Goal: Contribute content: Add original content to the website for others to see

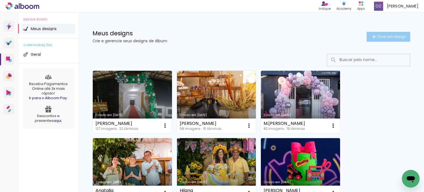
click at [382, 35] on span "Criar um design" at bounding box center [392, 37] width 29 height 4
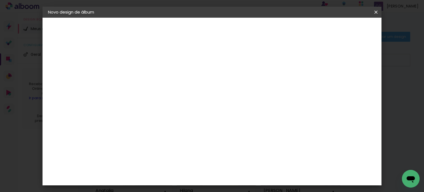
click at [138, 70] on input at bounding box center [138, 74] width 0 height 9
type input "[PERSON_NAME]"
type paper-input "[PERSON_NAME]"
click at [0, 0] on slot "Avançar" at bounding box center [0, 0] width 0 height 0
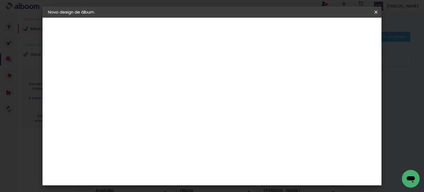
click at [152, 119] on div "Canaan Álbuns" at bounding box center [142, 123] width 17 height 9
click at [0, 0] on slot "Avançar" at bounding box center [0, 0] width 0 height 0
click at [196, 162] on span "30 × 30 cm" at bounding box center [186, 167] width 20 height 11
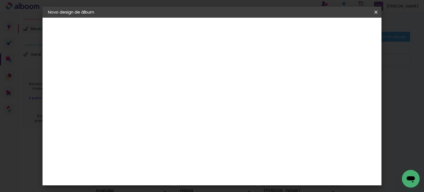
click at [0, 0] on slot "Avançar" at bounding box center [0, 0] width 0 height 0
click at [274, 59] on div "Mostrar sangria" at bounding box center [255, 59] width 37 height 7
type paper-checkbox "on"
click at [268, 30] on span "Iniciar design" at bounding box center [255, 31] width 25 height 8
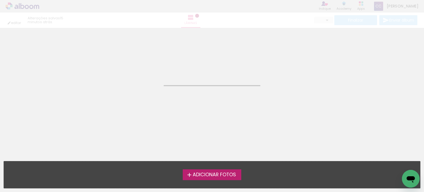
click at [219, 172] on span "Adicionar Fotos" at bounding box center [214, 174] width 43 height 5
click at [0, 0] on input "file" at bounding box center [0, 0] width 0 height 0
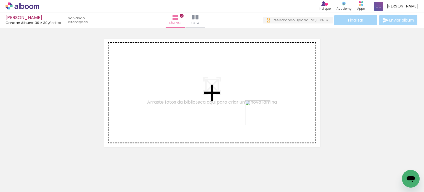
drag, startPoint x: 321, startPoint y: 160, endPoint x: 347, endPoint y: 157, distance: 26.1
click at [205, 88] on quentale-workspace at bounding box center [212, 96] width 424 height 192
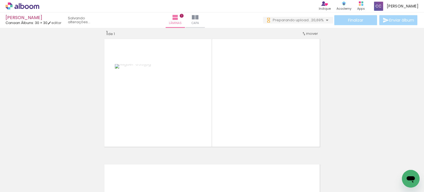
scroll to position [7, 0]
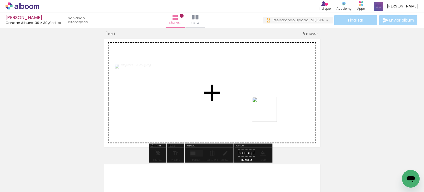
drag, startPoint x: 332, startPoint y: 150, endPoint x: 225, endPoint y: 91, distance: 121.8
click at [225, 91] on quentale-workspace at bounding box center [212, 96] width 424 height 192
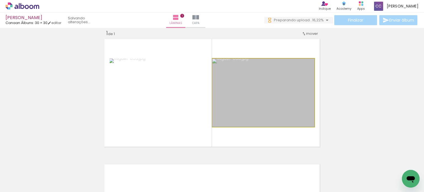
drag, startPoint x: 259, startPoint y: 110, endPoint x: 228, endPoint y: 106, distance: 32.1
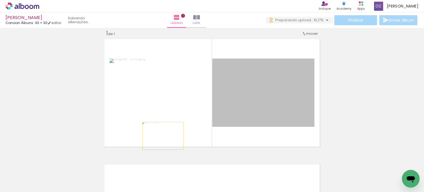
drag, startPoint x: 262, startPoint y: 101, endPoint x: 161, endPoint y: 136, distance: 106.9
click at [161, 136] on quentale-layouter at bounding box center [211, 93] width 219 height 112
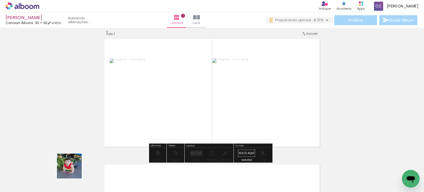
scroll to position [0, 0]
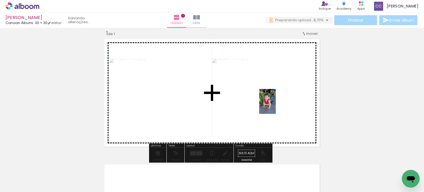
drag, startPoint x: 67, startPoint y: 175, endPoint x: 162, endPoint y: 152, distance: 97.1
click at [278, 105] on quentale-workspace at bounding box center [212, 96] width 424 height 192
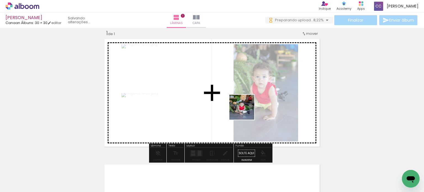
drag, startPoint x: 96, startPoint y: 172, endPoint x: 150, endPoint y: 157, distance: 55.8
click at [246, 111] on quentale-workspace at bounding box center [212, 96] width 424 height 192
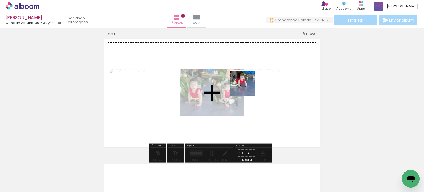
drag, startPoint x: 165, startPoint y: 134, endPoint x: 251, endPoint y: 87, distance: 98.3
click at [251, 87] on quentale-workspace at bounding box center [212, 96] width 424 height 192
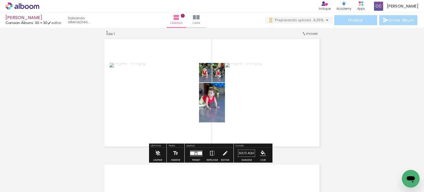
click at [196, 150] on quentale-layouter at bounding box center [196, 153] width 13 height 6
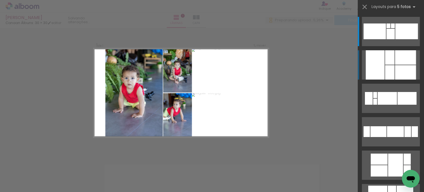
click at [385, 64] on div at bounding box center [389, 57] width 9 height 14
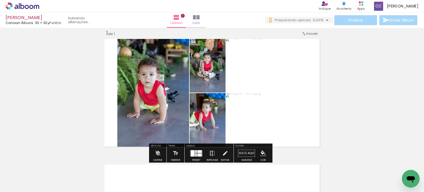
click at [211, 155] on iron-icon at bounding box center [212, 153] width 6 height 11
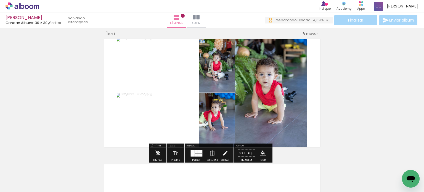
click at [224, 73] on quentale-photo at bounding box center [217, 65] width 36 height 56
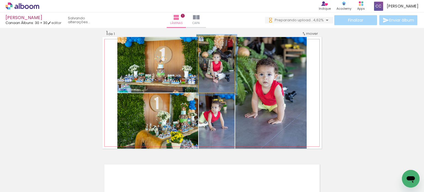
drag, startPoint x: 209, startPoint y: 42, endPoint x: 212, endPoint y: 44, distance: 3.8
type paper-slider "117"
click at [211, 42] on div at bounding box center [212, 42] width 5 height 5
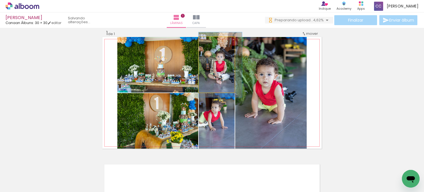
drag, startPoint x: 224, startPoint y: 70, endPoint x: 228, endPoint y: 70, distance: 3.9
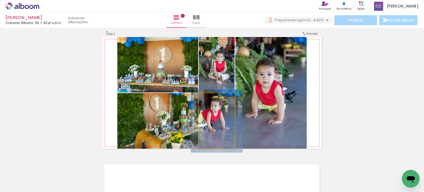
type paper-slider "113"
click at [214, 99] on div at bounding box center [213, 98] width 9 height 9
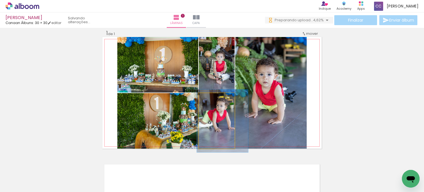
drag, startPoint x: 225, startPoint y: 125, endPoint x: 231, endPoint y: 125, distance: 5.5
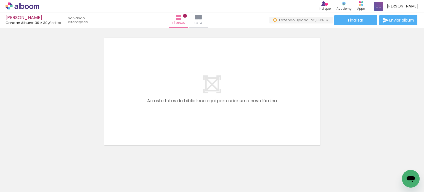
scroll to position [143, 0]
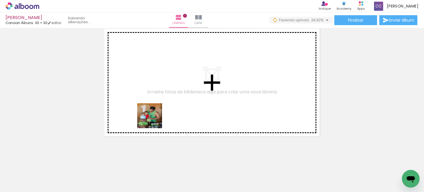
drag, startPoint x: 150, startPoint y: 169, endPoint x: 157, endPoint y: 110, distance: 58.7
click at [155, 107] on quentale-workspace at bounding box center [212, 96] width 424 height 192
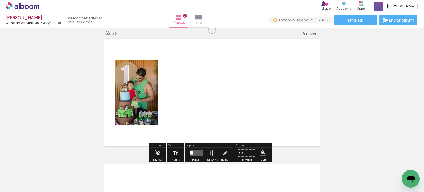
scroll to position [132, 0]
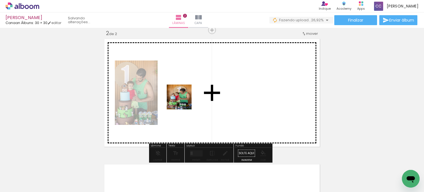
drag, startPoint x: 181, startPoint y: 156, endPoint x: 183, endPoint y: 101, distance: 55.6
click at [183, 101] on quentale-workspace at bounding box center [212, 96] width 424 height 192
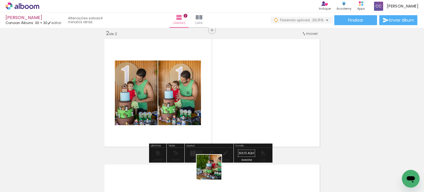
drag, startPoint x: 213, startPoint y: 171, endPoint x: 257, endPoint y: 144, distance: 51.0
click at [258, 91] on quentale-workspace at bounding box center [212, 96] width 424 height 192
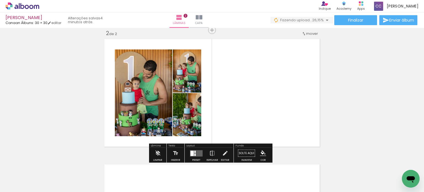
drag, startPoint x: 248, startPoint y: 175, endPoint x: 285, endPoint y: 96, distance: 87.5
click at [286, 94] on quentale-workspace at bounding box center [212, 96] width 424 height 192
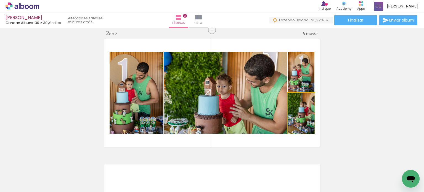
drag, startPoint x: 306, startPoint y: 115, endPoint x: 311, endPoint y: 115, distance: 5.0
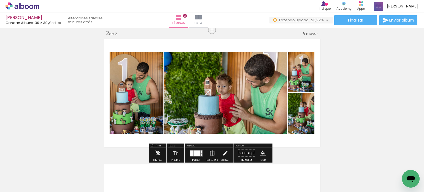
click at [199, 153] on div at bounding box center [197, 153] width 7 height 6
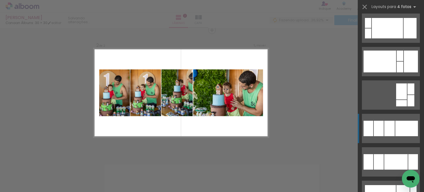
scroll to position [304, 0]
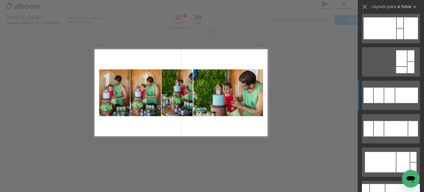
click at [410, 162] on div at bounding box center [413, 167] width 6 height 10
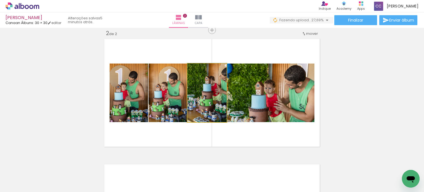
drag, startPoint x: 218, startPoint y: 96, endPoint x: 214, endPoint y: 95, distance: 3.4
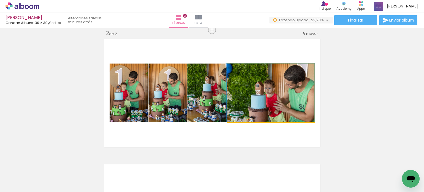
drag, startPoint x: 264, startPoint y: 92, endPoint x: 256, endPoint y: 91, distance: 8.4
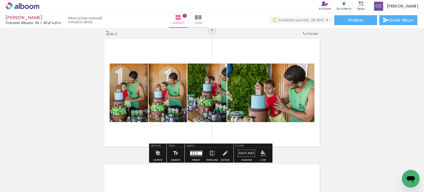
click at [195, 151] on div at bounding box center [196, 152] width 2 height 3
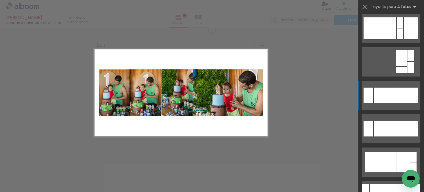
scroll to position [368, 0]
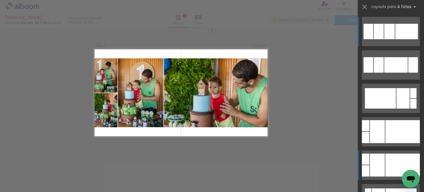
click at [400, 162] on div at bounding box center [403, 165] width 35 height 23
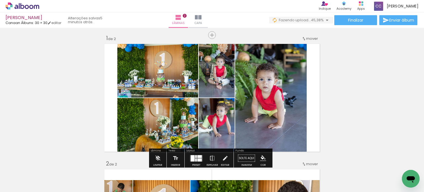
scroll to position [0, 0]
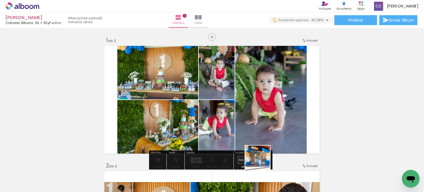
drag, startPoint x: 262, startPoint y: 162, endPoint x: 216, endPoint y: 127, distance: 57.5
click at [187, 110] on quentale-workspace at bounding box center [212, 96] width 424 height 192
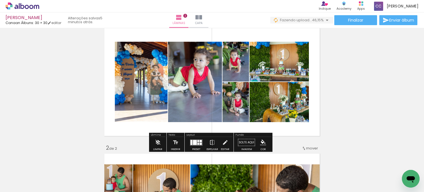
scroll to position [28, 0]
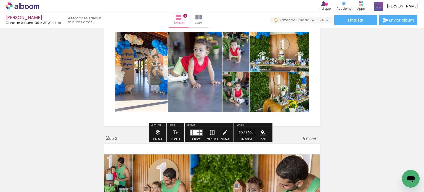
click at [196, 133] on quentale-layouter at bounding box center [196, 132] width 13 height 6
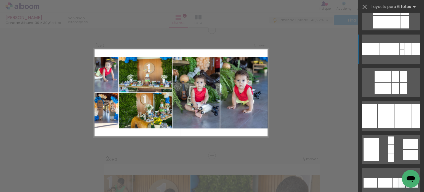
scroll to position [193, 0]
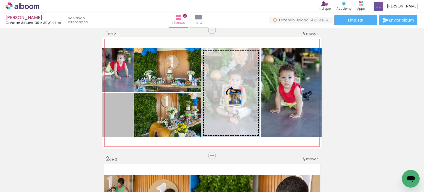
drag, startPoint x: 137, startPoint y: 114, endPoint x: 233, endPoint y: 98, distance: 97.5
click at [0, 0] on slot at bounding box center [0, 0] width 0 height 0
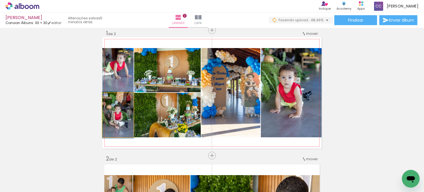
drag, startPoint x: 120, startPoint y: 122, endPoint x: 124, endPoint y: 122, distance: 3.6
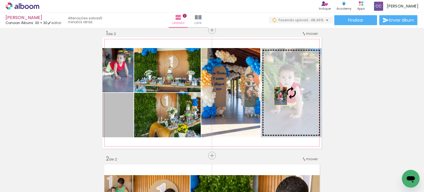
drag, startPoint x: 126, startPoint y: 125, endPoint x: 286, endPoint y: 96, distance: 162.5
click at [0, 0] on slot at bounding box center [0, 0] width 0 height 0
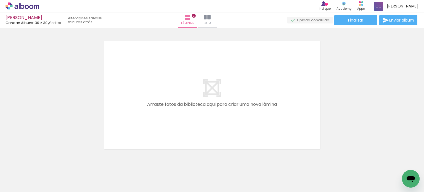
scroll to position [0, 221]
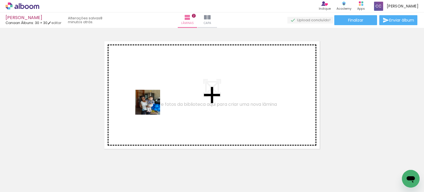
drag, startPoint x: 87, startPoint y: 174, endPoint x: 176, endPoint y: 163, distance: 90.1
click at [152, 106] on quentale-workspace at bounding box center [212, 96] width 424 height 192
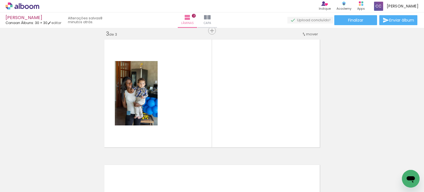
scroll to position [258, 0]
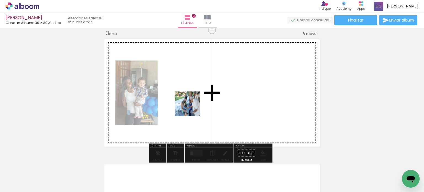
drag, startPoint x: 181, startPoint y: 172, endPoint x: 198, endPoint y: 138, distance: 38.5
click at [193, 101] on quentale-workspace at bounding box center [212, 96] width 424 height 192
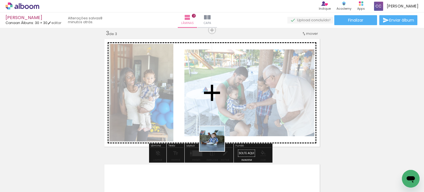
drag, startPoint x: 209, startPoint y: 167, endPoint x: 241, endPoint y: 112, distance: 63.5
click at [237, 108] on quentale-workspace at bounding box center [212, 96] width 424 height 192
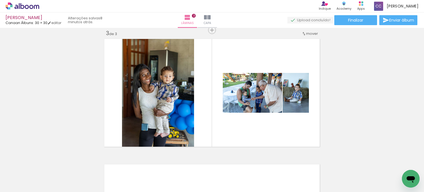
scroll to position [0, 391]
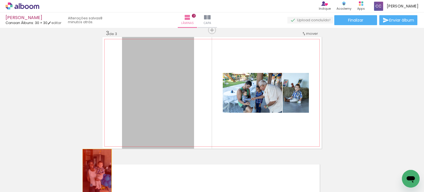
drag, startPoint x: 163, startPoint y: 99, endPoint x: 212, endPoint y: 130, distance: 57.8
click at [94, 172] on quentale-workspace at bounding box center [212, 96] width 424 height 192
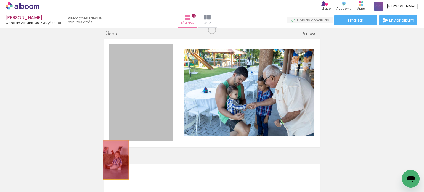
drag, startPoint x: 156, startPoint y: 88, endPoint x: 209, endPoint y: 133, distance: 69.8
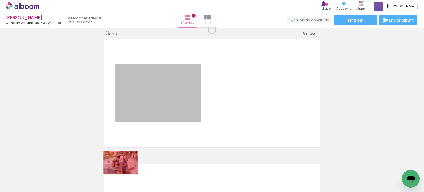
drag, startPoint x: 178, startPoint y: 83, endPoint x: 111, endPoint y: 168, distance: 108.3
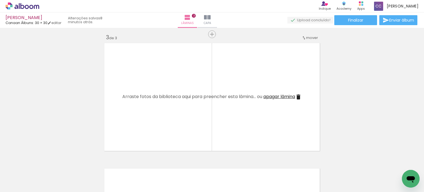
scroll to position [258, 0]
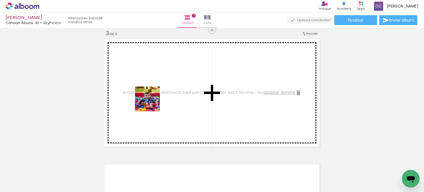
drag, startPoint x: 71, startPoint y: 169, endPoint x: 153, endPoint y: 102, distance: 105.2
click at [153, 102] on quentale-workspace at bounding box center [212, 96] width 424 height 192
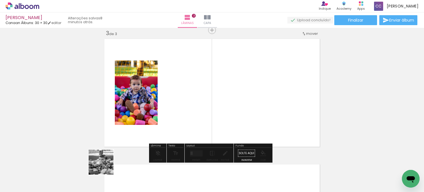
drag, startPoint x: 102, startPoint y: 170, endPoint x: 162, endPoint y: 131, distance: 71.5
click at [180, 104] on quentale-workspace at bounding box center [212, 96] width 424 height 192
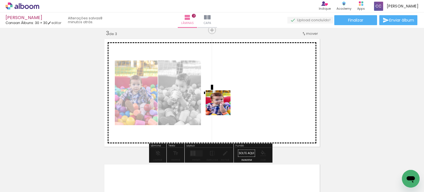
drag, startPoint x: 133, startPoint y: 169, endPoint x: 254, endPoint y: 94, distance: 142.9
click at [255, 93] on quentale-workspace at bounding box center [212, 96] width 424 height 192
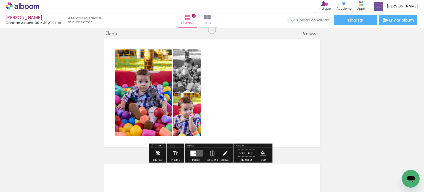
click at [194, 151] on div at bounding box center [194, 152] width 1 height 2
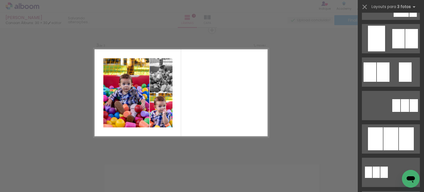
scroll to position [0, 0]
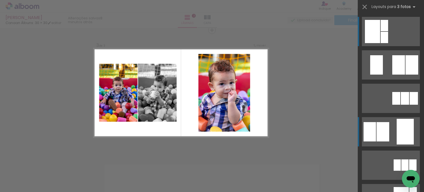
click at [391, 80] on quentale-layouter at bounding box center [391, 64] width 58 height 29
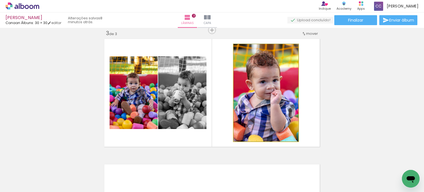
click at [283, 103] on quentale-photo at bounding box center [266, 92] width 65 height 97
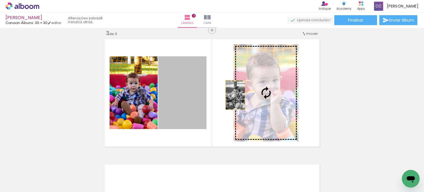
drag, startPoint x: 186, startPoint y: 96, endPoint x: 258, endPoint y: 95, distance: 72.1
click at [0, 0] on slot at bounding box center [0, 0] width 0 height 0
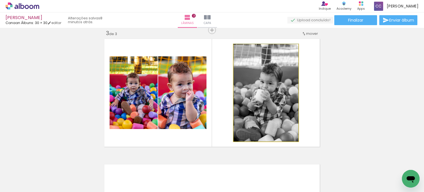
drag, startPoint x: 281, startPoint y: 102, endPoint x: 283, endPoint y: 101, distance: 3.0
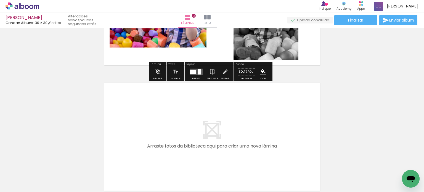
scroll to position [368, 0]
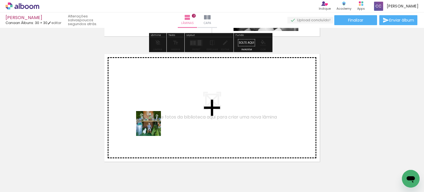
drag, startPoint x: 161, startPoint y: 179, endPoint x: 188, endPoint y: 162, distance: 31.9
click at [148, 114] on quentale-workspace at bounding box center [212, 96] width 424 height 192
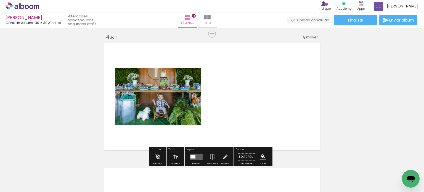
scroll to position [383, 0]
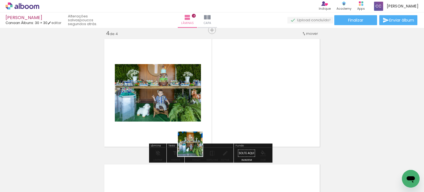
drag, startPoint x: 191, startPoint y: 172, endPoint x: 217, endPoint y: 105, distance: 71.2
click at [217, 105] on quentale-workspace at bounding box center [212, 96] width 424 height 192
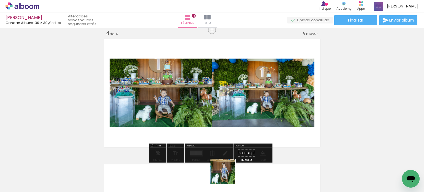
drag, startPoint x: 227, startPoint y: 176, endPoint x: 228, endPoint y: 131, distance: 44.8
click at [205, 107] on quentale-workspace at bounding box center [212, 96] width 424 height 192
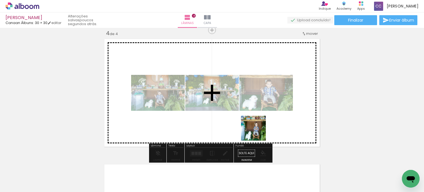
drag, startPoint x: 249, startPoint y: 174, endPoint x: 268, endPoint y: 136, distance: 42.5
click at [263, 121] on quentale-workspace at bounding box center [212, 96] width 424 height 192
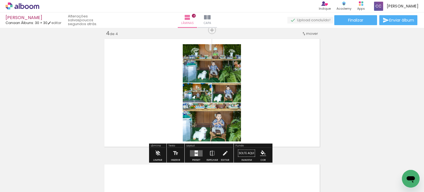
drag, startPoint x: 378, startPoint y: 177, endPoint x: 299, endPoint y: 121, distance: 96.9
click at [304, 121] on quentale-workspace at bounding box center [212, 96] width 424 height 192
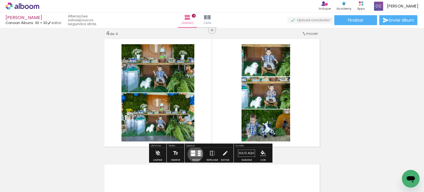
click at [194, 154] on quentale-layouter at bounding box center [196, 153] width 13 height 6
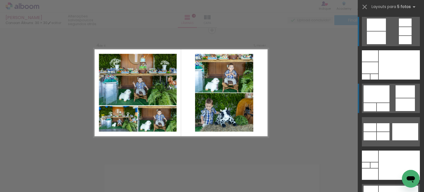
click at [389, 80] on quentale-layouter at bounding box center [391, 64] width 58 height 29
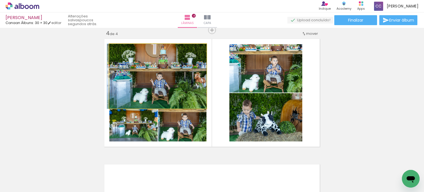
drag, startPoint x: 178, startPoint y: 83, endPoint x: 175, endPoint y: 79, distance: 4.6
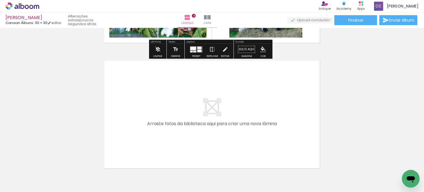
scroll to position [494, 0]
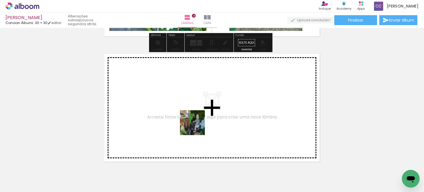
drag, startPoint x: 284, startPoint y: 176, endPoint x: 337, endPoint y: 166, distance: 53.6
click at [196, 127] on quentale-workspace at bounding box center [212, 96] width 424 height 192
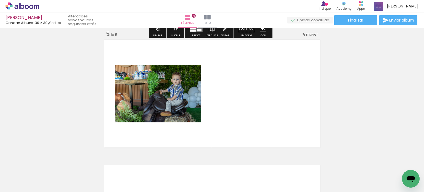
scroll to position [508, 0]
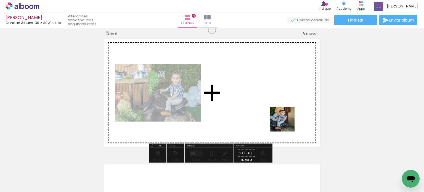
drag, startPoint x: 318, startPoint y: 172, endPoint x: 341, endPoint y: 155, distance: 28.4
click at [286, 119] on quentale-workspace at bounding box center [212, 96] width 424 height 192
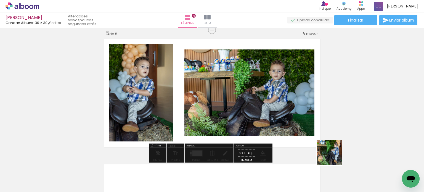
drag, startPoint x: 334, startPoint y: 157, endPoint x: 273, endPoint y: 104, distance: 80.6
click at [276, 105] on quentale-workspace at bounding box center [212, 96] width 424 height 192
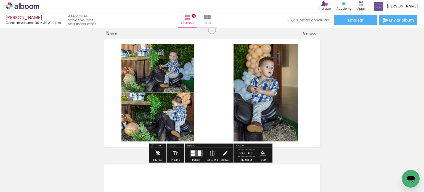
scroll to position [0, 596]
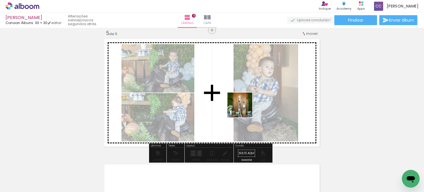
drag, startPoint x: 205, startPoint y: 181, endPoint x: 244, endPoint y: 109, distance: 81.8
click at [244, 109] on quentale-workspace at bounding box center [212, 96] width 424 height 192
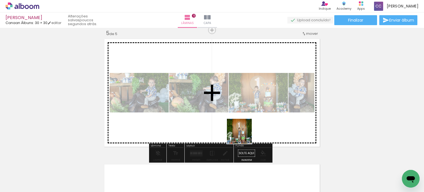
drag, startPoint x: 238, startPoint y: 174, endPoint x: 254, endPoint y: 111, distance: 65.1
click at [254, 111] on quentale-workspace at bounding box center [212, 96] width 424 height 192
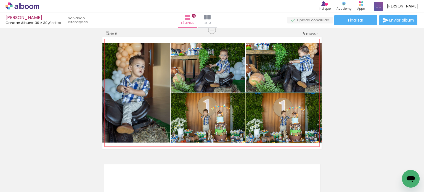
drag, startPoint x: 284, startPoint y: 129, endPoint x: 290, endPoint y: 129, distance: 5.5
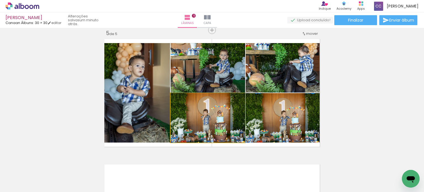
drag, startPoint x: 221, startPoint y: 127, endPoint x: 218, endPoint y: 125, distance: 3.3
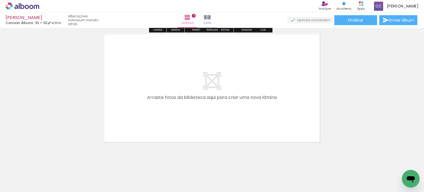
scroll to position [644, 0]
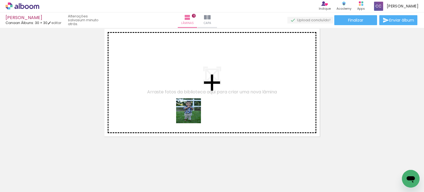
drag, startPoint x: 241, startPoint y: 158, endPoint x: 235, endPoint y: 129, distance: 29.5
click at [173, 98] on quentale-workspace at bounding box center [212, 96] width 424 height 192
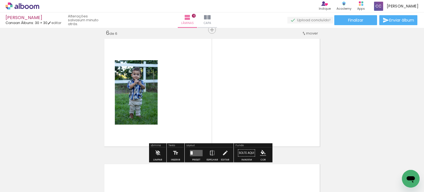
scroll to position [634, 0]
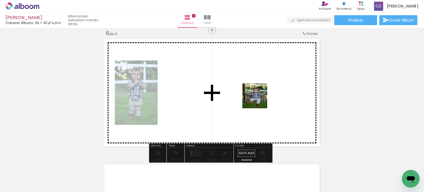
drag, startPoint x: 324, startPoint y: 168, endPoint x: 314, endPoint y: 147, distance: 23.1
click at [259, 99] on quentale-workspace at bounding box center [212, 96] width 424 height 192
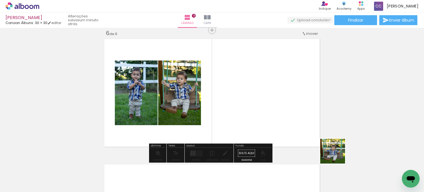
drag, startPoint x: 355, startPoint y: 171, endPoint x: 330, endPoint y: 143, distance: 37.7
click at [263, 102] on quentale-workspace at bounding box center [212, 96] width 424 height 192
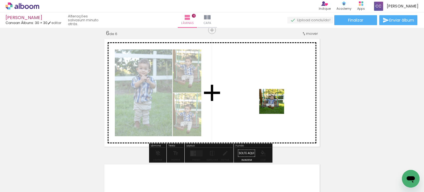
drag, startPoint x: 382, startPoint y: 171, endPoint x: 264, endPoint y: 99, distance: 138.7
click at [269, 102] on quentale-workspace at bounding box center [212, 96] width 424 height 192
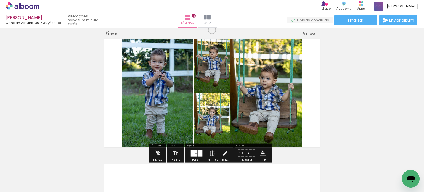
scroll to position [0, 830]
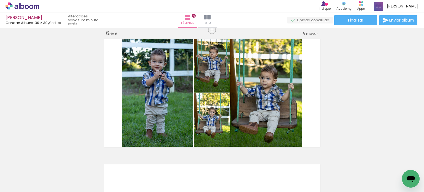
drag, startPoint x: 194, startPoint y: 175, endPoint x: 229, endPoint y: 152, distance: 42.4
click at [199, 105] on quentale-workspace at bounding box center [212, 96] width 424 height 192
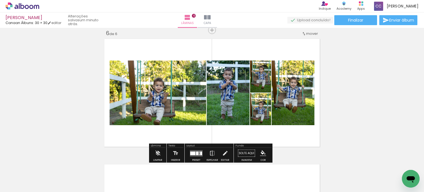
drag, startPoint x: 220, startPoint y: 171, endPoint x: 265, endPoint y: 110, distance: 75.9
click at [266, 109] on quentale-workspace at bounding box center [212, 96] width 424 height 192
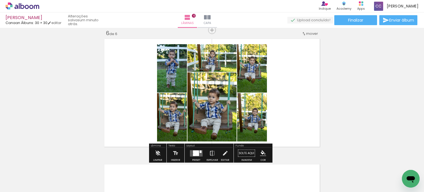
click at [200, 150] on div at bounding box center [201, 151] width 2 height 2
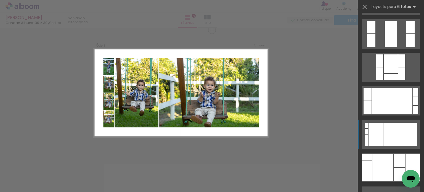
scroll to position [110, 0]
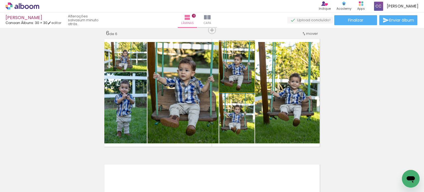
drag, startPoint x: 229, startPoint y: 77, endPoint x: 233, endPoint y: 77, distance: 4.4
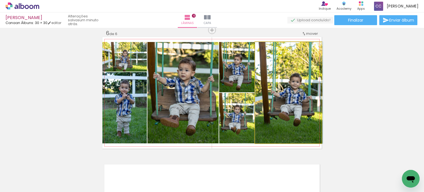
drag, startPoint x: 284, startPoint y: 106, endPoint x: 289, endPoint y: 106, distance: 5.5
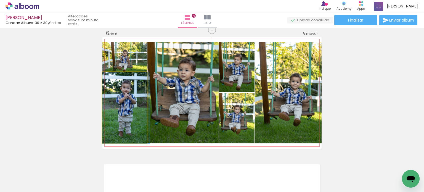
drag, startPoint x: 129, startPoint y: 105, endPoint x: 132, endPoint y: 105, distance: 3.0
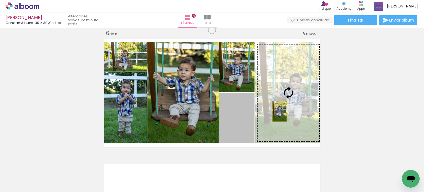
scroll to position [0, 830]
drag, startPoint x: 243, startPoint y: 125, endPoint x: 286, endPoint y: 116, distance: 44.0
click at [0, 0] on slot at bounding box center [0, 0] width 0 height 0
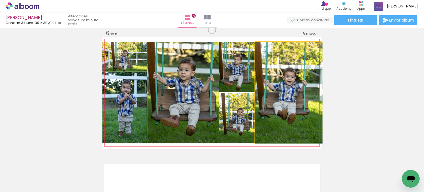
drag, startPoint x: 296, startPoint y: 108, endPoint x: 299, endPoint y: 107, distance: 3.6
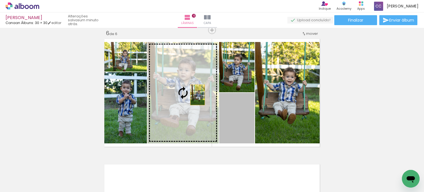
drag, startPoint x: 245, startPoint y: 122, endPoint x: 204, endPoint y: 105, distance: 43.9
click at [0, 0] on slot at bounding box center [0, 0] width 0 height 0
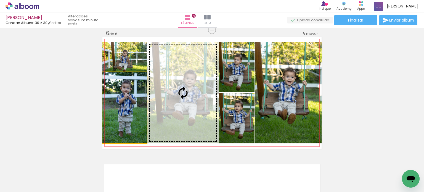
drag, startPoint x: 131, startPoint y: 109, endPoint x: 191, endPoint y: 99, distance: 60.4
click at [0, 0] on slot at bounding box center [0, 0] width 0 height 0
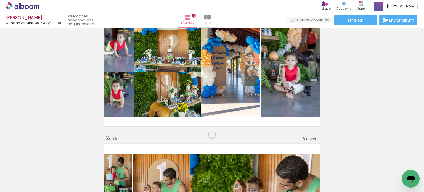
scroll to position [28, 0]
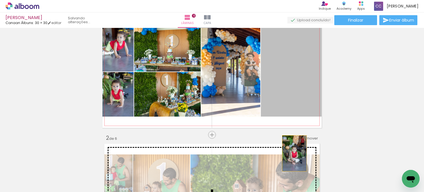
drag, startPoint x: 298, startPoint y: 75, endPoint x: 292, endPoint y: 153, distance: 78.1
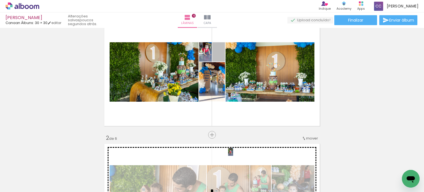
drag, startPoint x: 215, startPoint y: 58, endPoint x: 229, endPoint y: 153, distance: 96.2
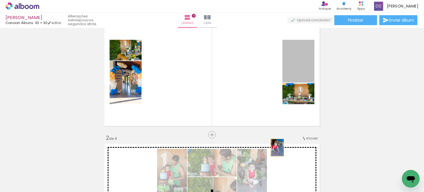
drag, startPoint x: 293, startPoint y: 60, endPoint x: 270, endPoint y: 147, distance: 90.0
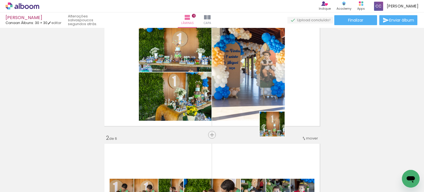
drag, startPoint x: 277, startPoint y: 170, endPoint x: 295, endPoint y: 136, distance: 38.4
click at [278, 101] on quentale-workspace at bounding box center [212, 96] width 424 height 192
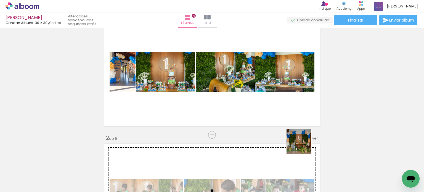
drag, startPoint x: 308, startPoint y: 176, endPoint x: 291, endPoint y: 111, distance: 66.9
click at [291, 114] on quentale-workspace at bounding box center [212, 96] width 424 height 192
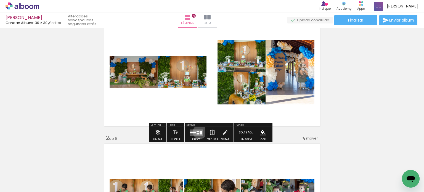
click at [200, 132] on div at bounding box center [201, 133] width 2 height 4
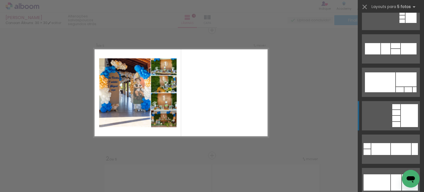
scroll to position [138, 0]
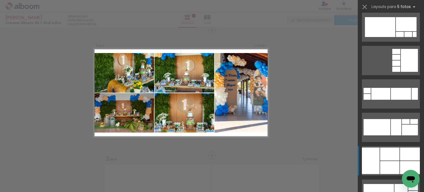
click at [392, 157] on div at bounding box center [389, 153] width 19 height 13
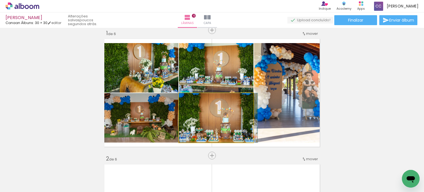
drag, startPoint x: 238, startPoint y: 113, endPoint x: 241, endPoint y: 111, distance: 4.2
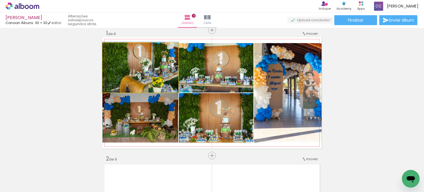
drag, startPoint x: 168, startPoint y: 77, endPoint x: 163, endPoint y: 73, distance: 6.4
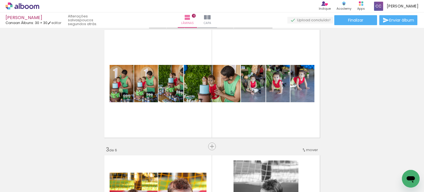
scroll to position [145, 0]
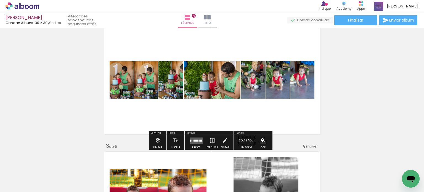
click at [199, 140] on quentale-layouter at bounding box center [196, 140] width 13 height 6
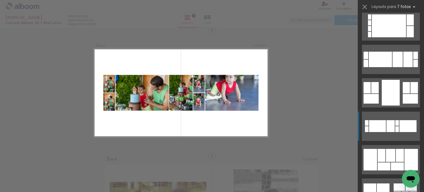
scroll to position [276, 0]
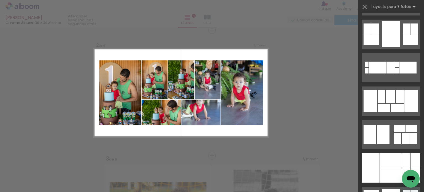
scroll to position [0, 830]
click at [406, 125] on div at bounding box center [411, 128] width 11 height 7
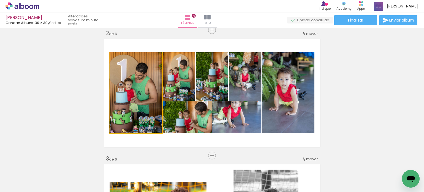
drag, startPoint x: 145, startPoint y: 91, endPoint x: 149, endPoint y: 87, distance: 5.9
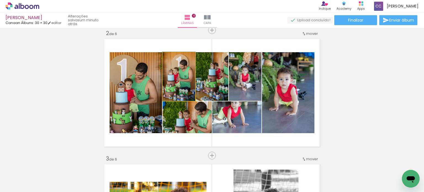
drag, startPoint x: 180, startPoint y: 83, endPoint x: 188, endPoint y: 101, distance: 20.0
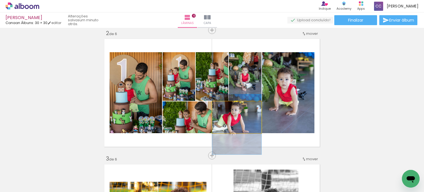
drag, startPoint x: 233, startPoint y: 122, endPoint x: 246, endPoint y: 129, distance: 15.3
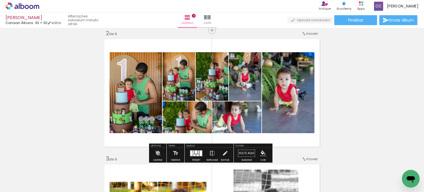
drag, startPoint x: 191, startPoint y: 153, endPoint x: 186, endPoint y: 152, distance: 4.8
click at [191, 153] on quentale-layouter at bounding box center [196, 153] width 13 height 6
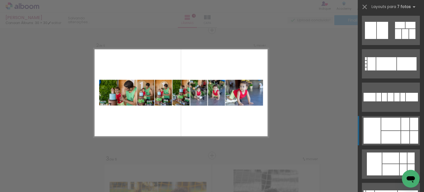
scroll to position [539, 0]
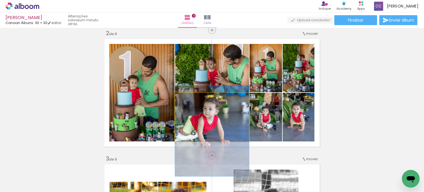
drag, startPoint x: 227, startPoint y: 120, endPoint x: 225, endPoint y: 123, distance: 3.5
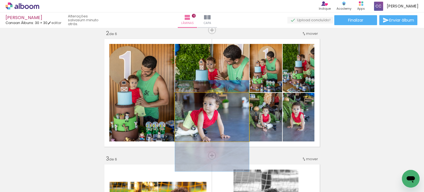
drag, startPoint x: 225, startPoint y: 119, endPoint x: 225, endPoint y: 116, distance: 3.1
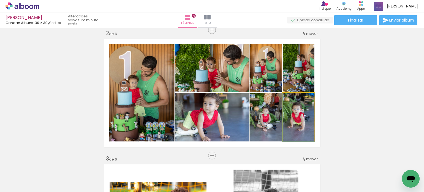
drag, startPoint x: 299, startPoint y: 115, endPoint x: 304, endPoint y: 115, distance: 5.0
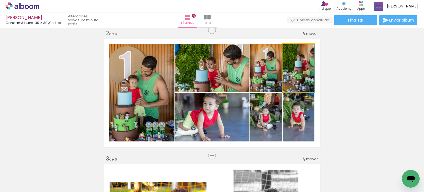
drag, startPoint x: 308, startPoint y: 84, endPoint x: 284, endPoint y: 81, distance: 24.3
drag, startPoint x: 271, startPoint y: 80, endPoint x: 188, endPoint y: 94, distance: 83.9
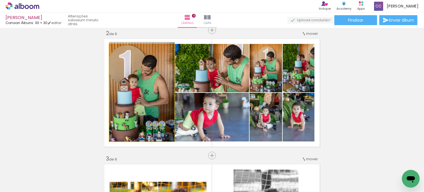
drag, startPoint x: 156, startPoint y: 101, endPoint x: 152, endPoint y: 97, distance: 6.1
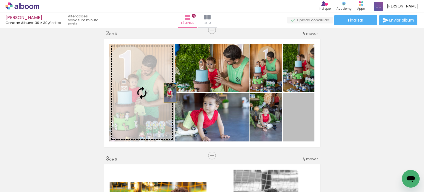
drag, startPoint x: 304, startPoint y: 122, endPoint x: 144, endPoint y: 89, distance: 163.4
click at [0, 0] on slot at bounding box center [0, 0] width 0 height 0
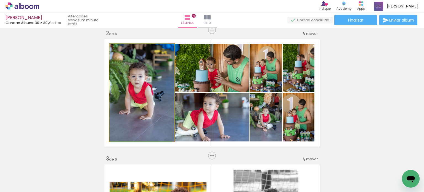
drag, startPoint x: 148, startPoint y: 98, endPoint x: 145, endPoint y: 96, distance: 3.5
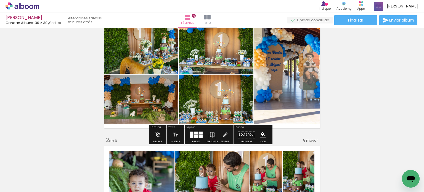
scroll to position [22, 0]
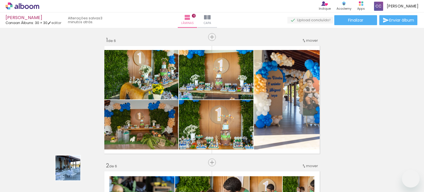
click at [228, 90] on quentale-workspace at bounding box center [212, 96] width 424 height 192
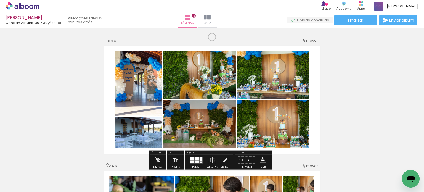
scroll to position [0, 830]
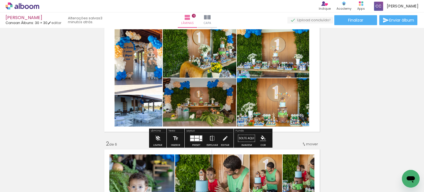
click at [195, 141] on quentale-layouter at bounding box center [196, 138] width 13 height 6
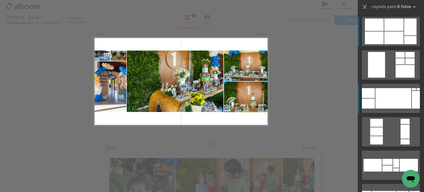
scroll to position [7, 0]
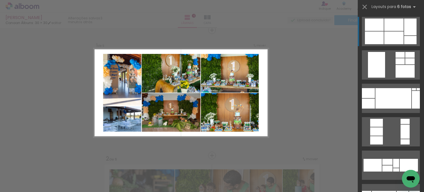
click at [401, 35] on div at bounding box center [393, 37] width 19 height 13
click at [411, 52] on div at bounding box center [409, 55] width 9 height 6
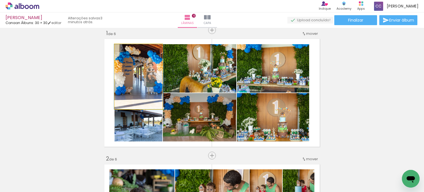
drag, startPoint x: 151, startPoint y: 80, endPoint x: 151, endPoint y: 77, distance: 3.1
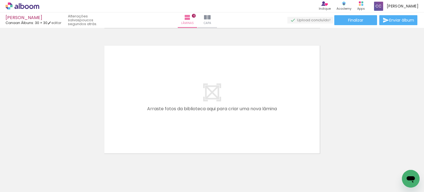
scroll to position [0, 120]
drag, startPoint x: 187, startPoint y: 173, endPoint x: 293, endPoint y: 164, distance: 106.4
click at [166, 111] on quentale-workspace at bounding box center [212, 96] width 424 height 192
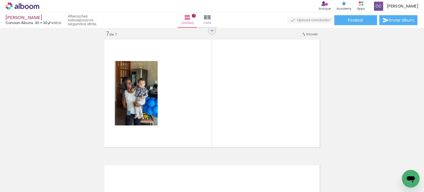
scroll to position [759, 0]
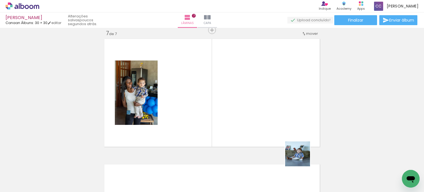
drag, startPoint x: 302, startPoint y: 158, endPoint x: 223, endPoint y: 152, distance: 79.5
click at [255, 101] on quentale-workspace at bounding box center [212, 96] width 424 height 192
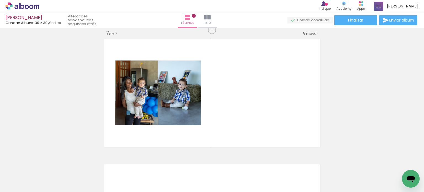
scroll to position [0, 851]
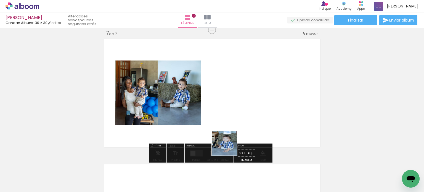
drag, startPoint x: 228, startPoint y: 161, endPoint x: 226, endPoint y: 115, distance: 46.1
click at [228, 112] on quentale-workspace at bounding box center [212, 96] width 424 height 192
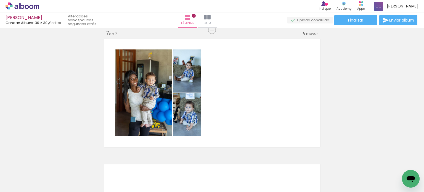
scroll to position [0, 254]
drag, startPoint x: 147, startPoint y: 176, endPoint x: 228, endPoint y: 116, distance: 101.2
click at [228, 116] on quentale-workspace at bounding box center [212, 96] width 424 height 192
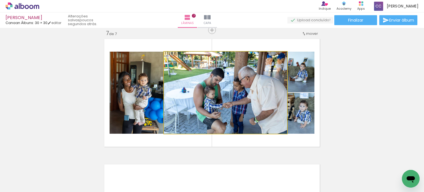
drag, startPoint x: 247, startPoint y: 107, endPoint x: 256, endPoint y: 97, distance: 13.1
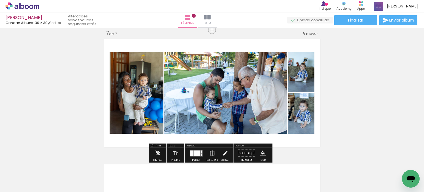
click at [0, 0] on slot at bounding box center [0, 0] width 0 height 0
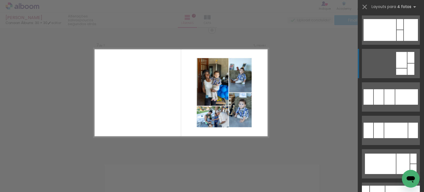
scroll to position [331, 0]
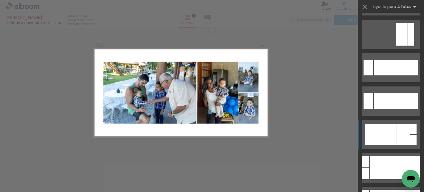
click at [390, 132] on div at bounding box center [380, 134] width 31 height 20
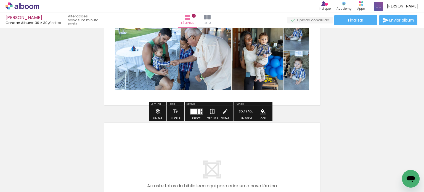
scroll to position [814, 0]
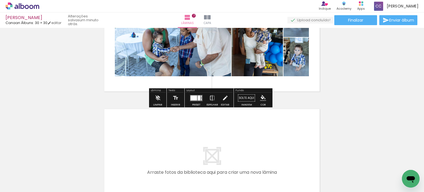
click at [196, 99] on quentale-layouter at bounding box center [196, 98] width 13 height 6
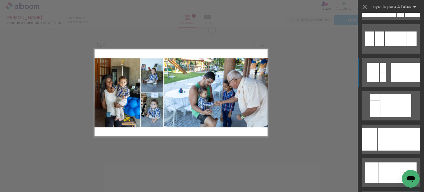
scroll to position [931, 0]
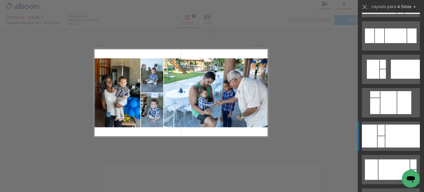
click at [392, 130] on div at bounding box center [403, 136] width 35 height 23
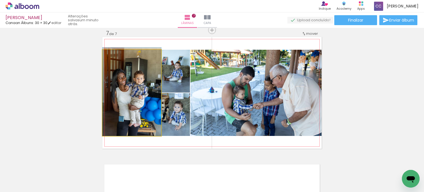
drag, startPoint x: 145, startPoint y: 97, endPoint x: 150, endPoint y: 92, distance: 7.2
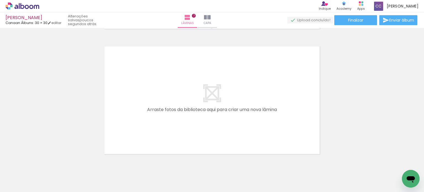
scroll to position [867, 0]
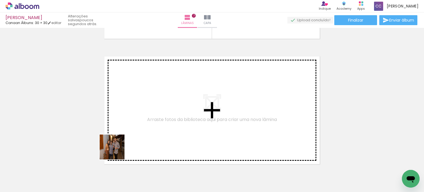
drag, startPoint x: 97, startPoint y: 173, endPoint x: 134, endPoint y: 165, distance: 38.4
click at [145, 125] on quentale-workspace at bounding box center [212, 96] width 424 height 192
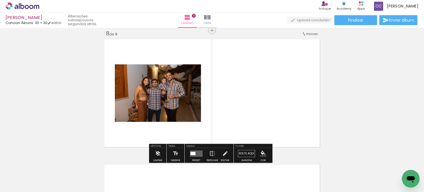
scroll to position [885, 0]
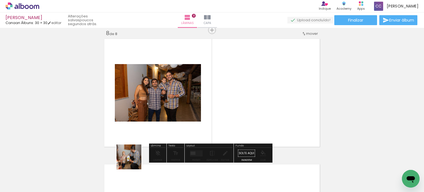
drag, startPoint x: 130, startPoint y: 167, endPoint x: 166, endPoint y: 105, distance: 71.9
click at [166, 105] on quentale-workspace at bounding box center [212, 96] width 424 height 192
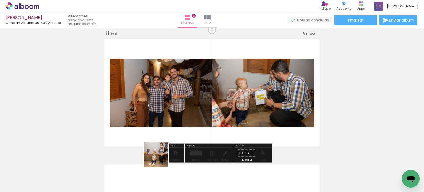
drag, startPoint x: 159, startPoint y: 169, endPoint x: 176, endPoint y: 124, distance: 48.7
click at [174, 115] on quentale-workspace at bounding box center [212, 96] width 424 height 192
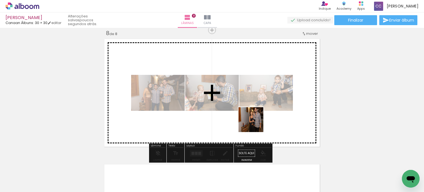
drag, startPoint x: 192, startPoint y: 174, endPoint x: 243, endPoint y: 155, distance: 53.9
click at [268, 117] on quentale-workspace at bounding box center [212, 96] width 424 height 192
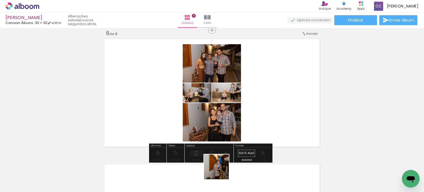
drag, startPoint x: 218, startPoint y: 175, endPoint x: 290, endPoint y: 105, distance: 99.6
click at [290, 105] on quentale-workspace at bounding box center [212, 96] width 424 height 192
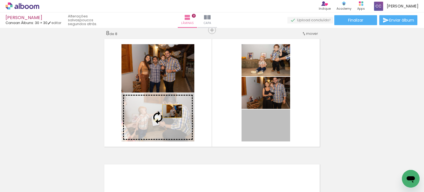
drag, startPoint x: 272, startPoint y: 128, endPoint x: 170, endPoint y: 111, distance: 103.4
click at [0, 0] on slot at bounding box center [0, 0] width 0 height 0
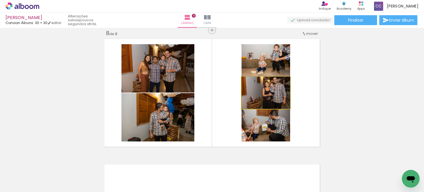
drag, startPoint x: 238, startPoint y: 94, endPoint x: 152, endPoint y: 59, distance: 92.5
click at [0, 0] on slot at bounding box center [0, 0] width 0 height 0
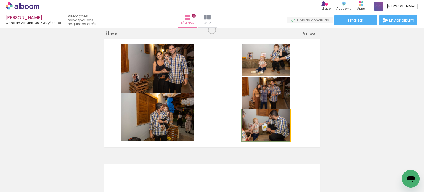
drag, startPoint x: 279, startPoint y: 131, endPoint x: 279, endPoint y: 99, distance: 31.8
click at [0, 0] on slot at bounding box center [0, 0] width 0 height 0
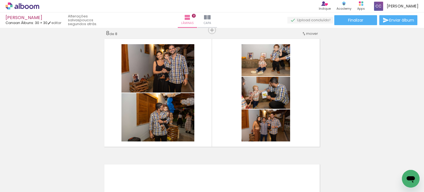
scroll to position [0, 1086]
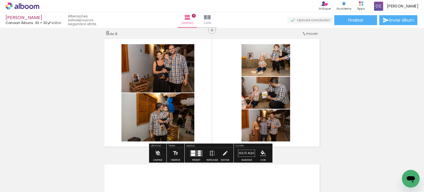
click at [192, 151] on div at bounding box center [193, 151] width 4 height 2
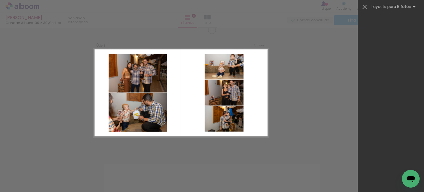
scroll to position [0, 0]
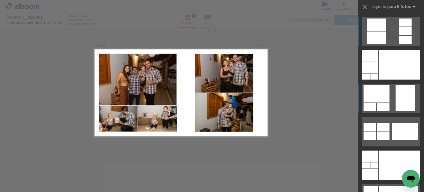
click at [382, 93] on div at bounding box center [377, 93] width 26 height 17
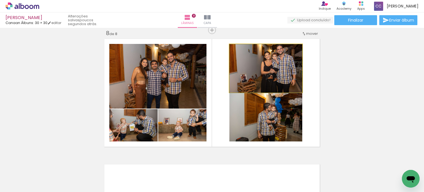
drag, startPoint x: 291, startPoint y: 76, endPoint x: 291, endPoint y: 82, distance: 6.1
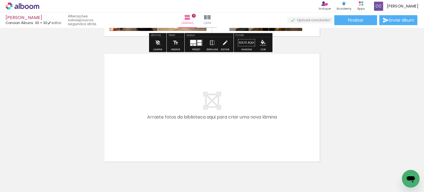
scroll to position [0, 1157]
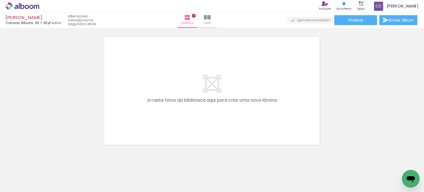
scroll to position [1020, 0]
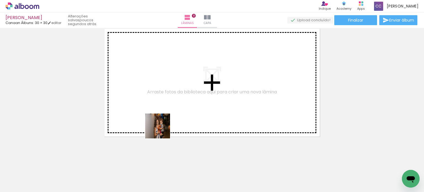
drag, startPoint x: 162, startPoint y: 130, endPoint x: 189, endPoint y: 156, distance: 37.7
click at [162, 112] on quentale-workspace at bounding box center [212, 96] width 424 height 192
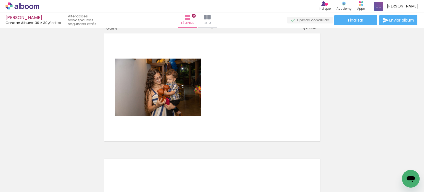
scroll to position [1010, 0]
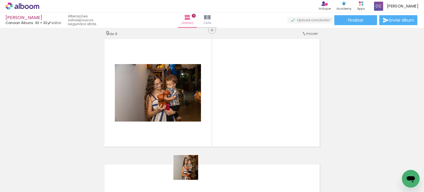
drag, startPoint x: 190, startPoint y: 173, endPoint x: 207, endPoint y: 123, distance: 52.5
click at [194, 107] on quentale-workspace at bounding box center [212, 96] width 424 height 192
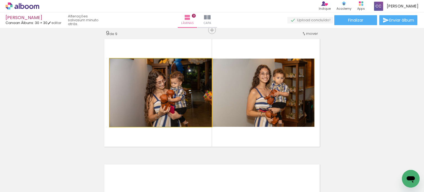
drag, startPoint x: 192, startPoint y: 111, endPoint x: 187, endPoint y: 109, distance: 5.7
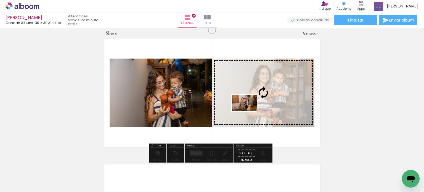
drag, startPoint x: 220, startPoint y: 173, endPoint x: 249, endPoint y: 111, distance: 68.5
click at [249, 111] on quentale-workspace at bounding box center [212, 96] width 424 height 192
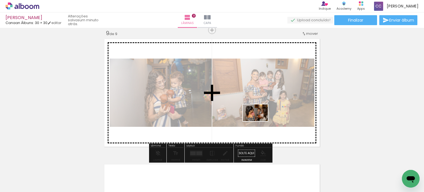
drag, startPoint x: 253, startPoint y: 174, endPoint x: 260, endPoint y: 121, distance: 54.0
click at [260, 121] on quentale-workspace at bounding box center [212, 96] width 424 height 192
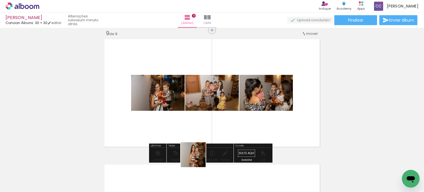
drag, startPoint x: 195, startPoint y: 164, endPoint x: 232, endPoint y: 117, distance: 60.6
click at [232, 117] on quentale-workspace at bounding box center [212, 96] width 424 height 192
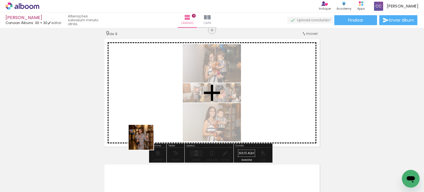
drag, startPoint x: 128, startPoint y: 175, endPoint x: 167, endPoint y: 120, distance: 67.0
click at [162, 114] on quentale-workspace at bounding box center [212, 96] width 424 height 192
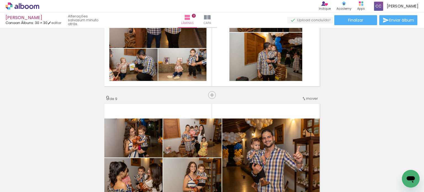
scroll to position [955, 0]
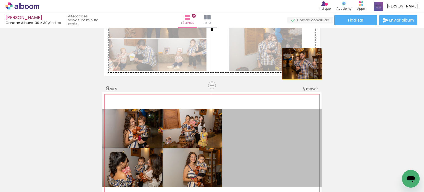
drag, startPoint x: 294, startPoint y: 135, endPoint x: 300, endPoint y: 62, distance: 72.9
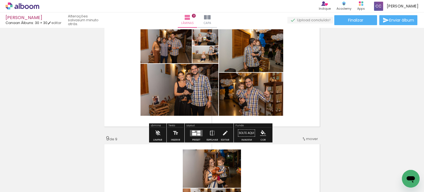
scroll to position [899, 0]
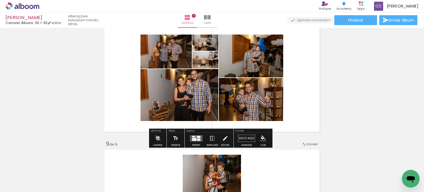
click at [196, 141] on quentale-layouter at bounding box center [196, 138] width 13 height 6
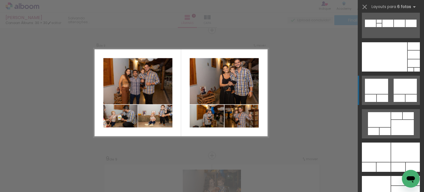
scroll to position [276, 0]
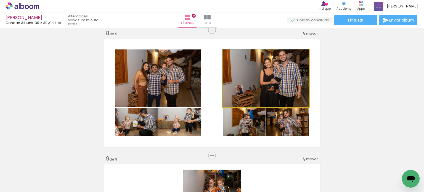
drag, startPoint x: 298, startPoint y: 71, endPoint x: 294, endPoint y: 73, distance: 4.2
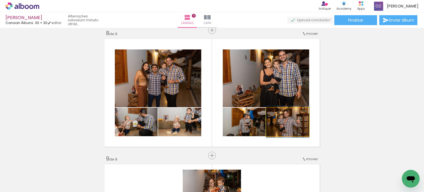
drag, startPoint x: 294, startPoint y: 126, endPoint x: 299, endPoint y: 126, distance: 5.0
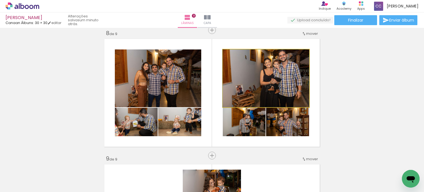
click at [301, 78] on quentale-photo at bounding box center [266, 78] width 86 height 58
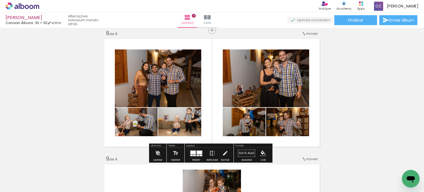
click at [197, 150] on quentale-layouter at bounding box center [196, 153] width 13 height 6
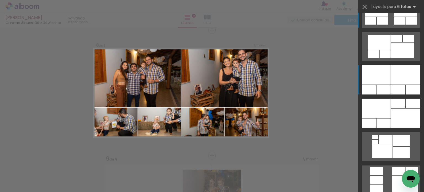
scroll to position [362, 0]
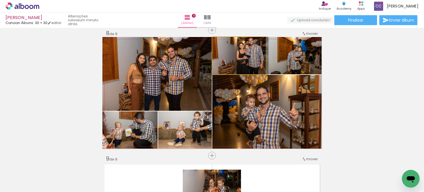
drag, startPoint x: 247, startPoint y: 59, endPoint x: 262, endPoint y: 105, distance: 47.9
click at [0, 0] on slot at bounding box center [0, 0] width 0 height 0
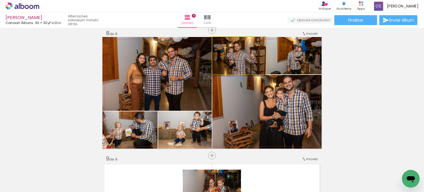
drag, startPoint x: 246, startPoint y: 59, endPoint x: 253, endPoint y: 63, distance: 7.9
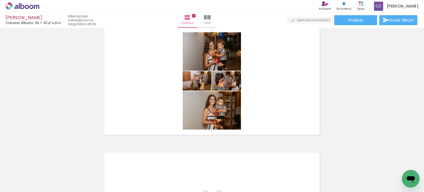
scroll to position [1023, 0]
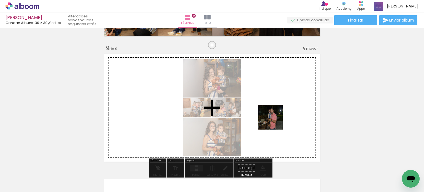
scroll to position [0, 1416]
drag, startPoint x: 285, startPoint y: 170, endPoint x: 275, endPoint y: 108, distance: 62.6
click at [274, 104] on quentale-workspace at bounding box center [212, 96] width 424 height 192
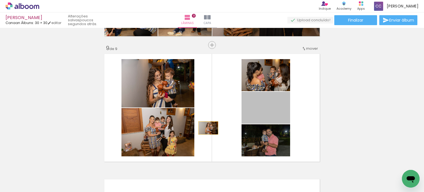
drag, startPoint x: 271, startPoint y: 114, endPoint x: 170, endPoint y: 137, distance: 103.5
click at [0, 0] on slot at bounding box center [0, 0] width 0 height 0
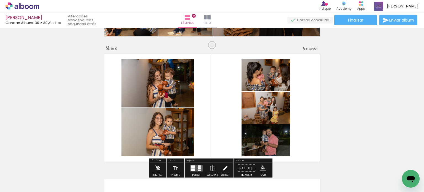
scroll to position [1023, 0]
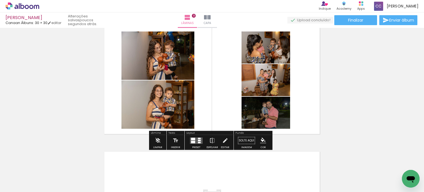
click at [198, 143] on div at bounding box center [199, 142] width 3 height 1
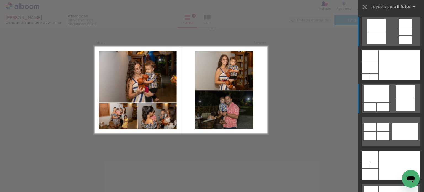
scroll to position [1010, 0]
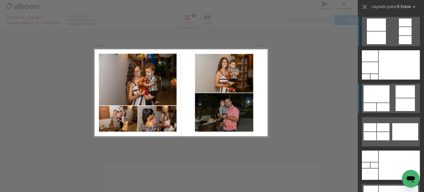
click at [396, 95] on div at bounding box center [405, 91] width 19 height 12
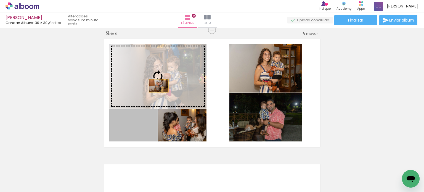
drag, startPoint x: 139, startPoint y: 128, endPoint x: 157, endPoint y: 86, distance: 46.1
click at [0, 0] on slot at bounding box center [0, 0] width 0 height 0
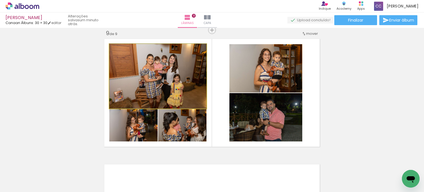
drag, startPoint x: 166, startPoint y: 86, endPoint x: 167, endPoint y: 77, distance: 8.3
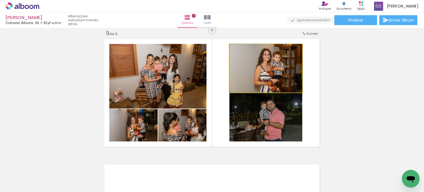
drag, startPoint x: 278, startPoint y: 82, endPoint x: 278, endPoint y: 79, distance: 2.8
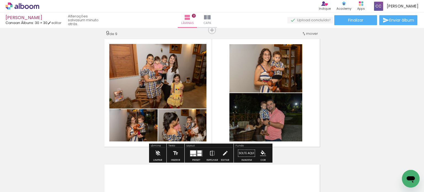
drag, startPoint x: 141, startPoint y: 137, endPoint x: 191, endPoint y: 137, distance: 49.4
click at [0, 0] on slot at bounding box center [0, 0] width 0 height 0
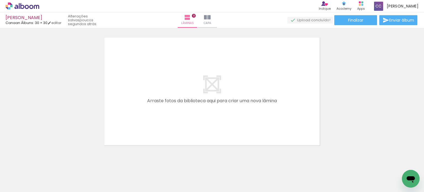
scroll to position [1146, 0]
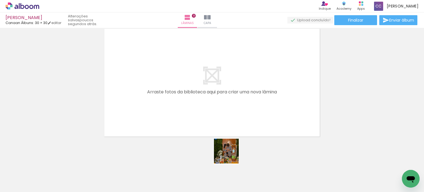
drag, startPoint x: 231, startPoint y: 155, endPoint x: 188, endPoint y: 96, distance: 73.2
click at [188, 96] on quentale-workspace at bounding box center [212, 96] width 424 height 192
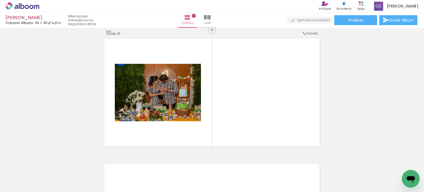
scroll to position [1135, 0]
drag, startPoint x: 275, startPoint y: 150, endPoint x: 291, endPoint y: 144, distance: 17.4
click at [267, 117] on quentale-workspace at bounding box center [212, 96] width 424 height 192
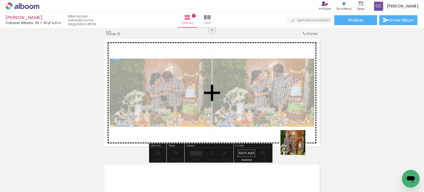
drag, startPoint x: 308, startPoint y: 169, endPoint x: 289, endPoint y: 124, distance: 49.3
click at [274, 105] on quentale-workspace at bounding box center [212, 96] width 424 height 192
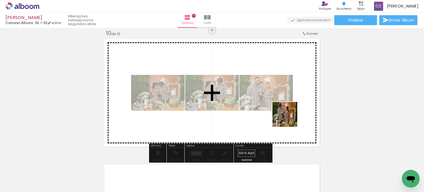
drag, startPoint x: 339, startPoint y: 172, endPoint x: 278, endPoint y: 110, distance: 86.9
click at [279, 109] on quentale-workspace at bounding box center [212, 96] width 424 height 192
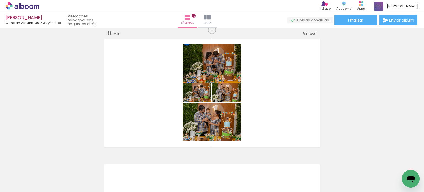
scroll to position [0, 1475]
click at [255, 177] on div at bounding box center [250, 173] width 27 height 18
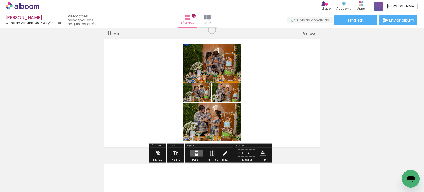
click at [199, 151] on quentale-layouter at bounding box center [196, 153] width 13 height 6
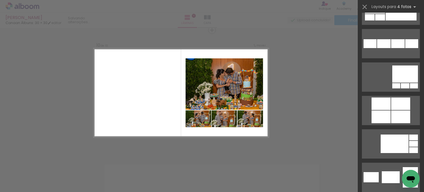
scroll to position [1326, 0]
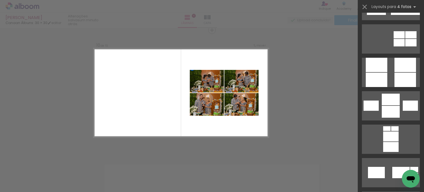
scroll to position [1906, 0]
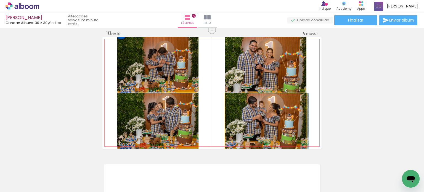
drag, startPoint x: 257, startPoint y: 112, endPoint x: 263, endPoint y: 112, distance: 6.4
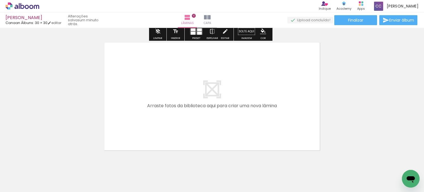
scroll to position [1244, 0]
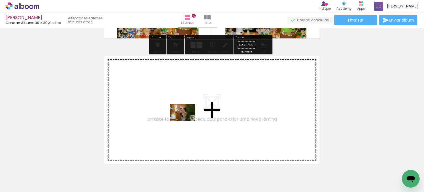
drag, startPoint x: 232, startPoint y: 156, endPoint x: 187, endPoint y: 121, distance: 57.5
click at [187, 121] on quentale-workspace at bounding box center [212, 96] width 424 height 192
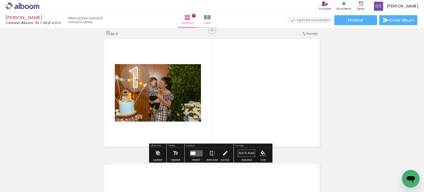
scroll to position [1261, 0]
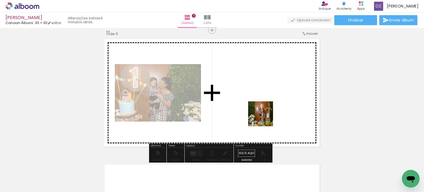
drag, startPoint x: 284, startPoint y: 172, endPoint x: 300, endPoint y: 142, distance: 34.2
click at [263, 95] on quentale-workspace at bounding box center [212, 96] width 424 height 192
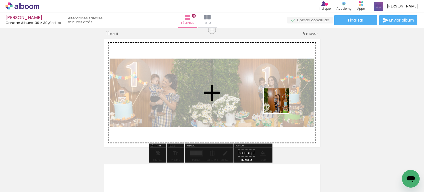
drag, startPoint x: 312, startPoint y: 174, endPoint x: 280, endPoint y: 102, distance: 78.7
click at [279, 102] on quentale-workspace at bounding box center [212, 96] width 424 height 192
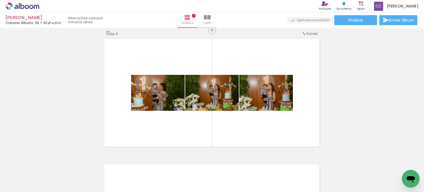
scroll to position [0, 1716]
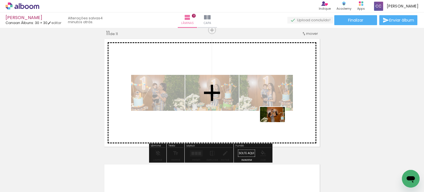
drag, startPoint x: 358, startPoint y: 178, endPoint x: 277, endPoint y: 123, distance: 97.4
click at [277, 123] on quentale-workspace at bounding box center [212, 96] width 424 height 192
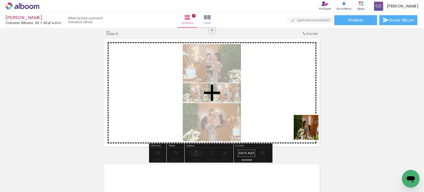
drag, startPoint x: 373, startPoint y: 168, endPoint x: 273, endPoint y: 111, distance: 114.8
click at [273, 111] on quentale-workspace at bounding box center [212, 96] width 424 height 192
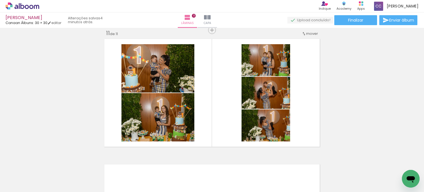
scroll to position [0, 1897]
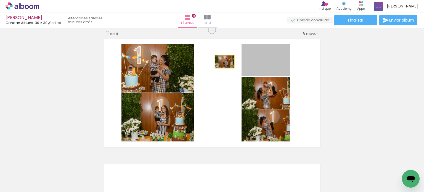
drag, startPoint x: 269, startPoint y: 62, endPoint x: 190, endPoint y: 68, distance: 79.2
click at [0, 0] on slot at bounding box center [0, 0] width 0 height 0
